Goal: Transaction & Acquisition: Obtain resource

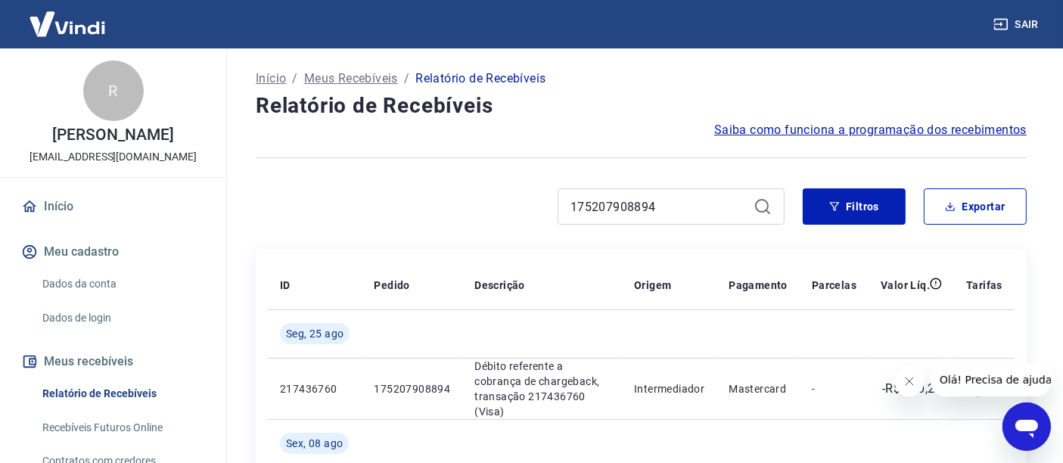
click at [76, 221] on link "Início" at bounding box center [113, 206] width 190 height 33
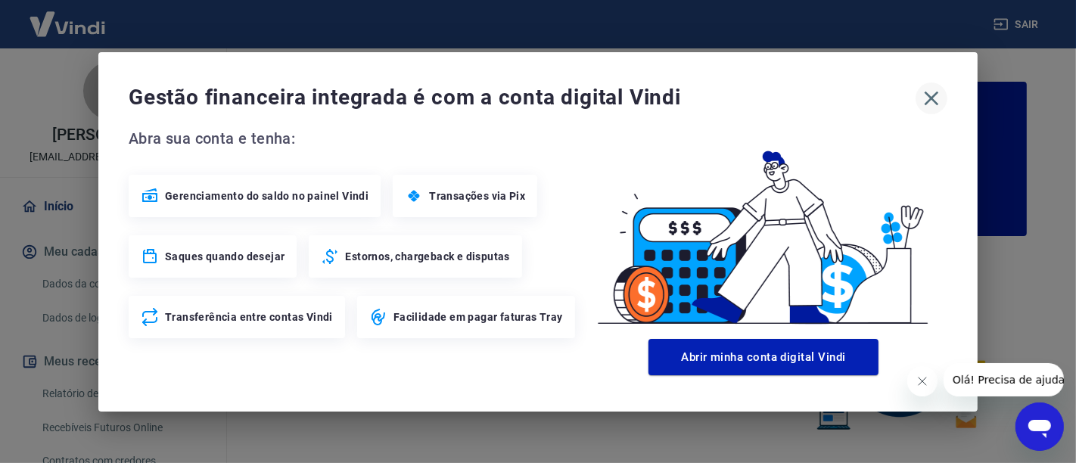
click at [928, 100] on icon "button" at bounding box center [932, 98] width 24 height 24
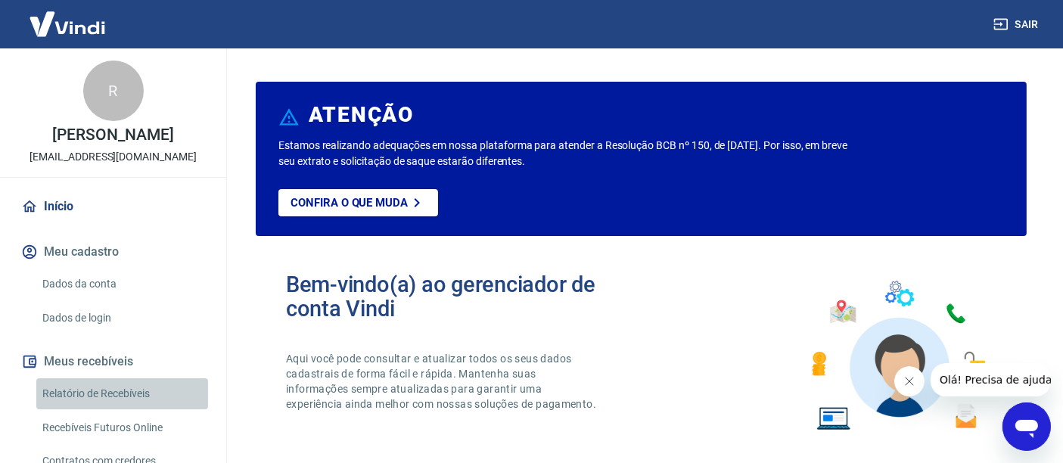
click at [134, 409] on link "Relatório de Recebíveis" at bounding box center [122, 393] width 172 height 31
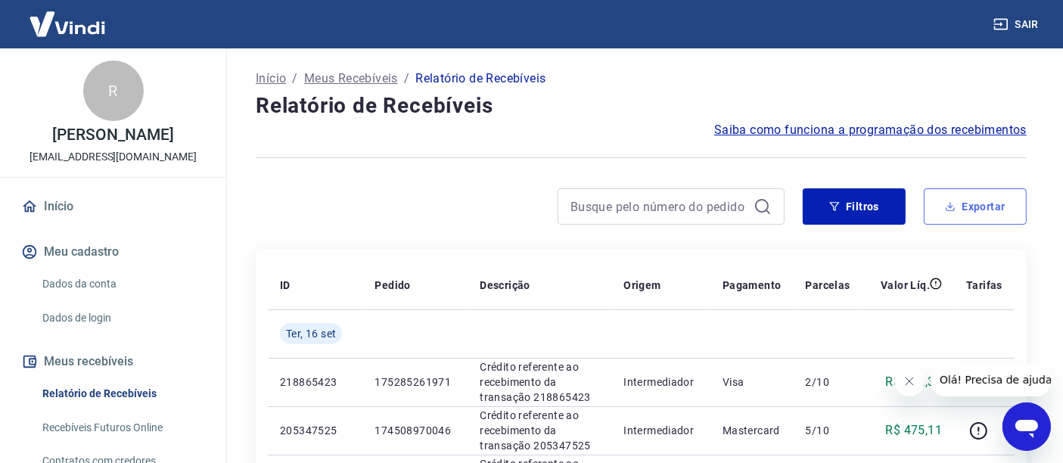
click at [978, 210] on button "Exportar" at bounding box center [975, 206] width 103 height 36
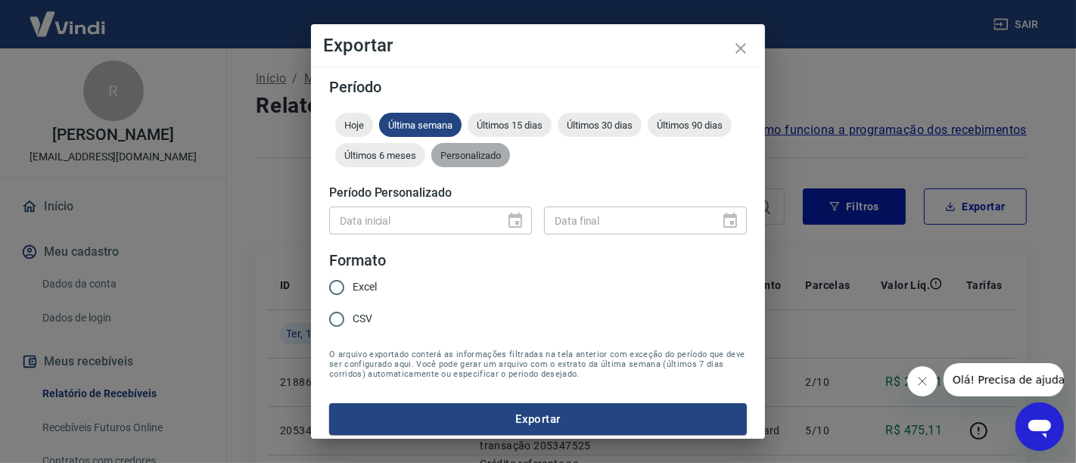
click at [510, 159] on span "Personalizado" at bounding box center [470, 155] width 79 height 11
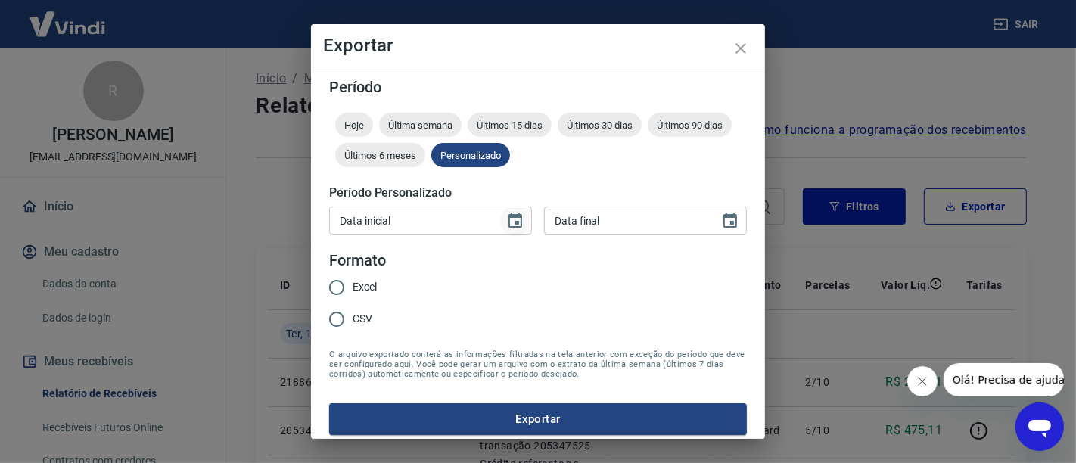
click at [506, 220] on icon "Choose date" at bounding box center [515, 221] width 18 height 18
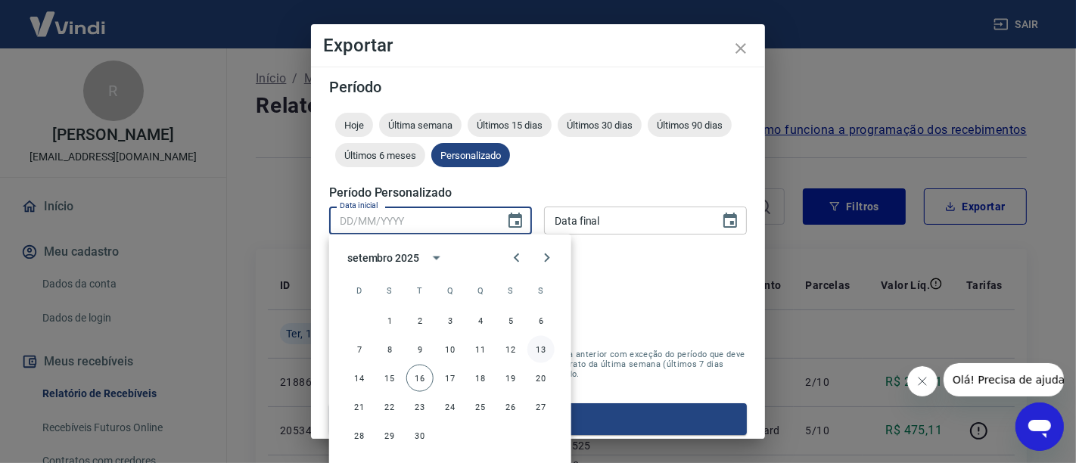
click at [547, 351] on button "13" at bounding box center [541, 349] width 27 height 27
type input "[DATE]"
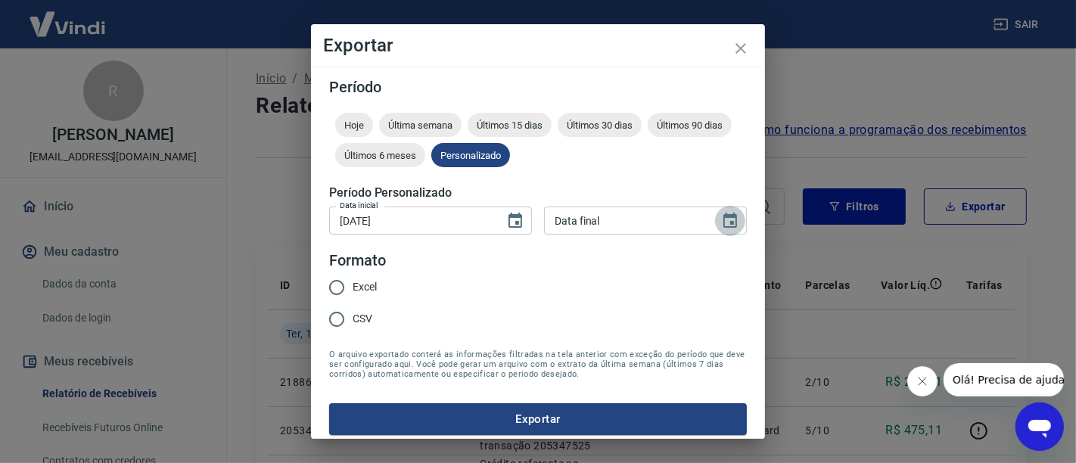
click at [723, 221] on icon "Choose date" at bounding box center [730, 221] width 18 height 18
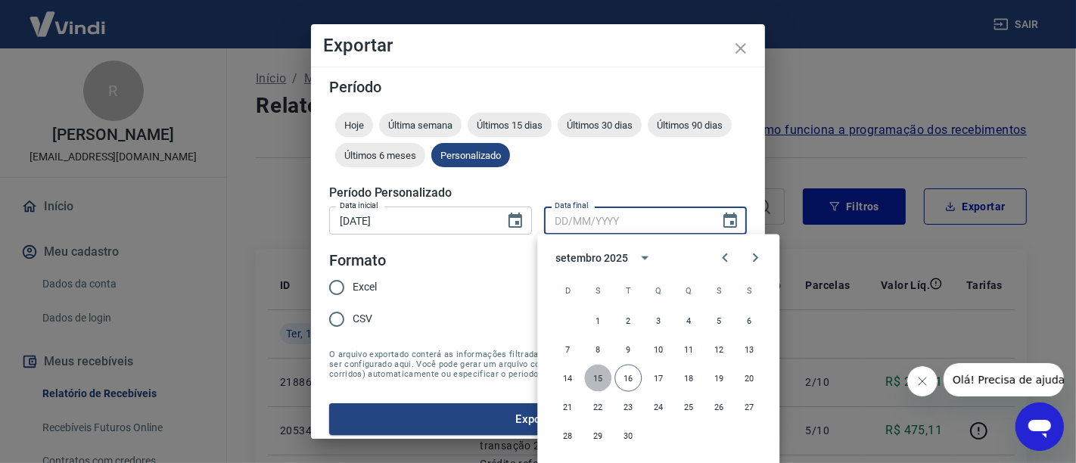
click at [604, 379] on button "15" at bounding box center [597, 378] width 27 height 27
type input "[DATE]"
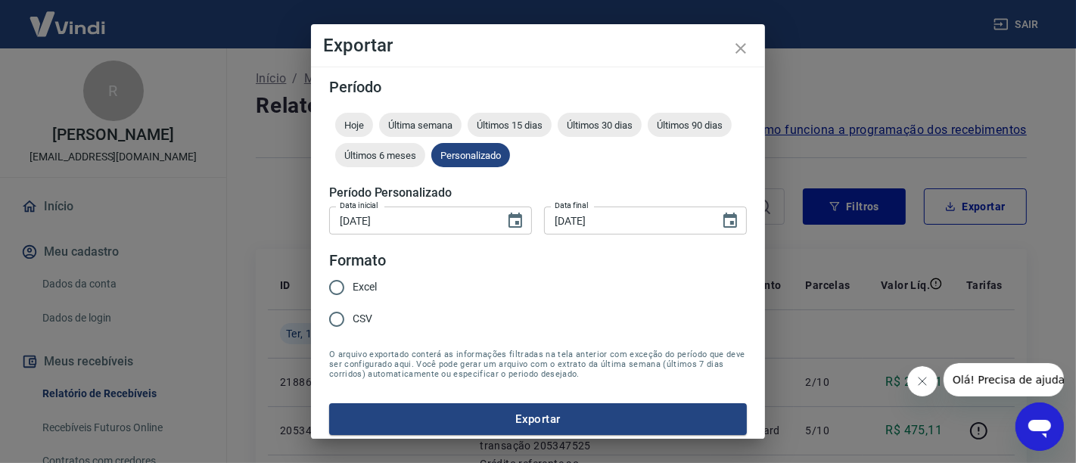
click at [363, 293] on span "Excel" at bounding box center [365, 287] width 24 height 16
click at [353, 293] on input "Excel" at bounding box center [337, 288] width 32 height 32
radio input "true"
click at [437, 424] on button "Exportar" at bounding box center [538, 419] width 418 height 32
